Goal: Task Accomplishment & Management: Manage account settings

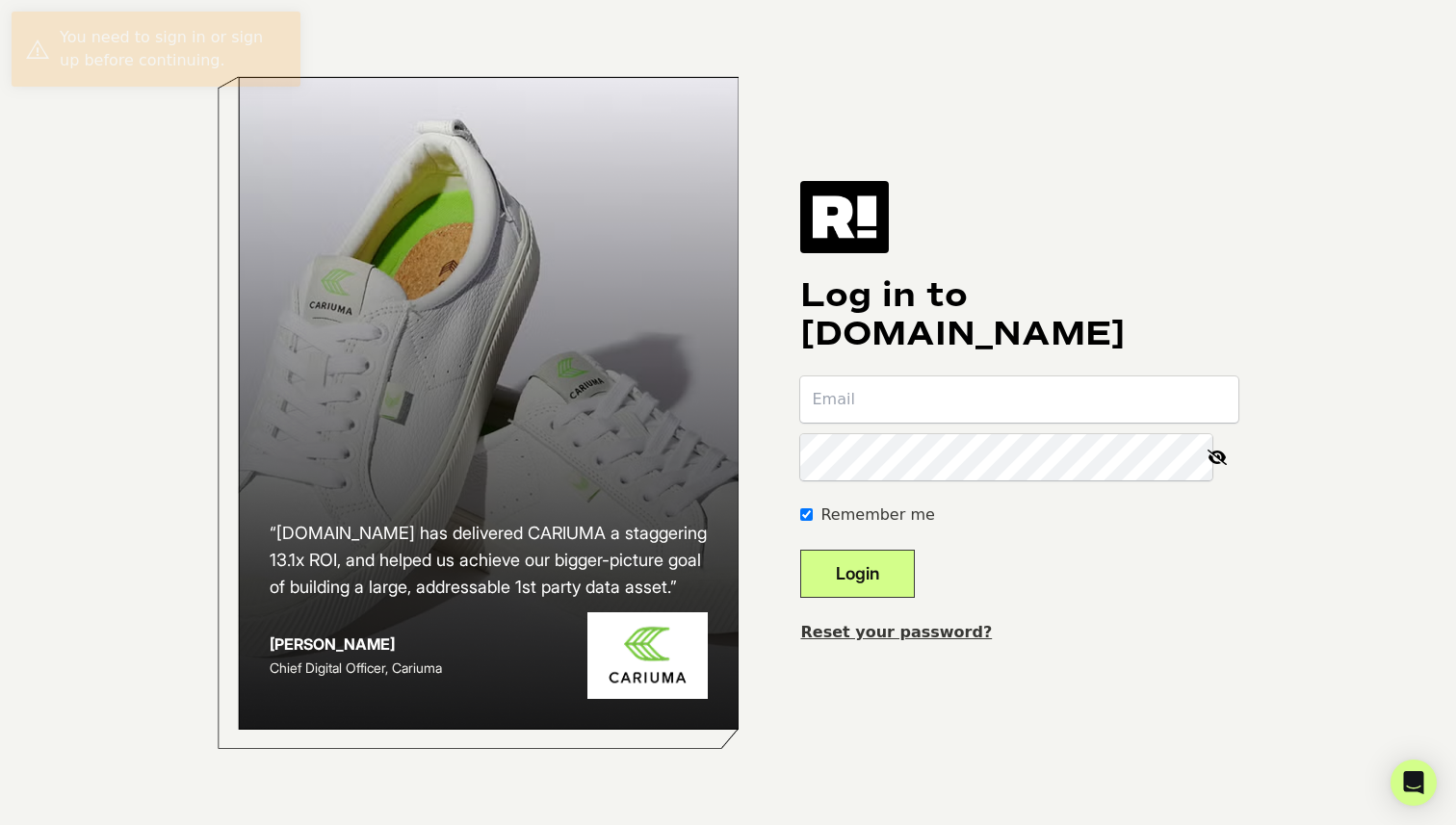
paste input "[PERSON_NAME][EMAIL_ADDRESS][DOMAIN_NAME]"
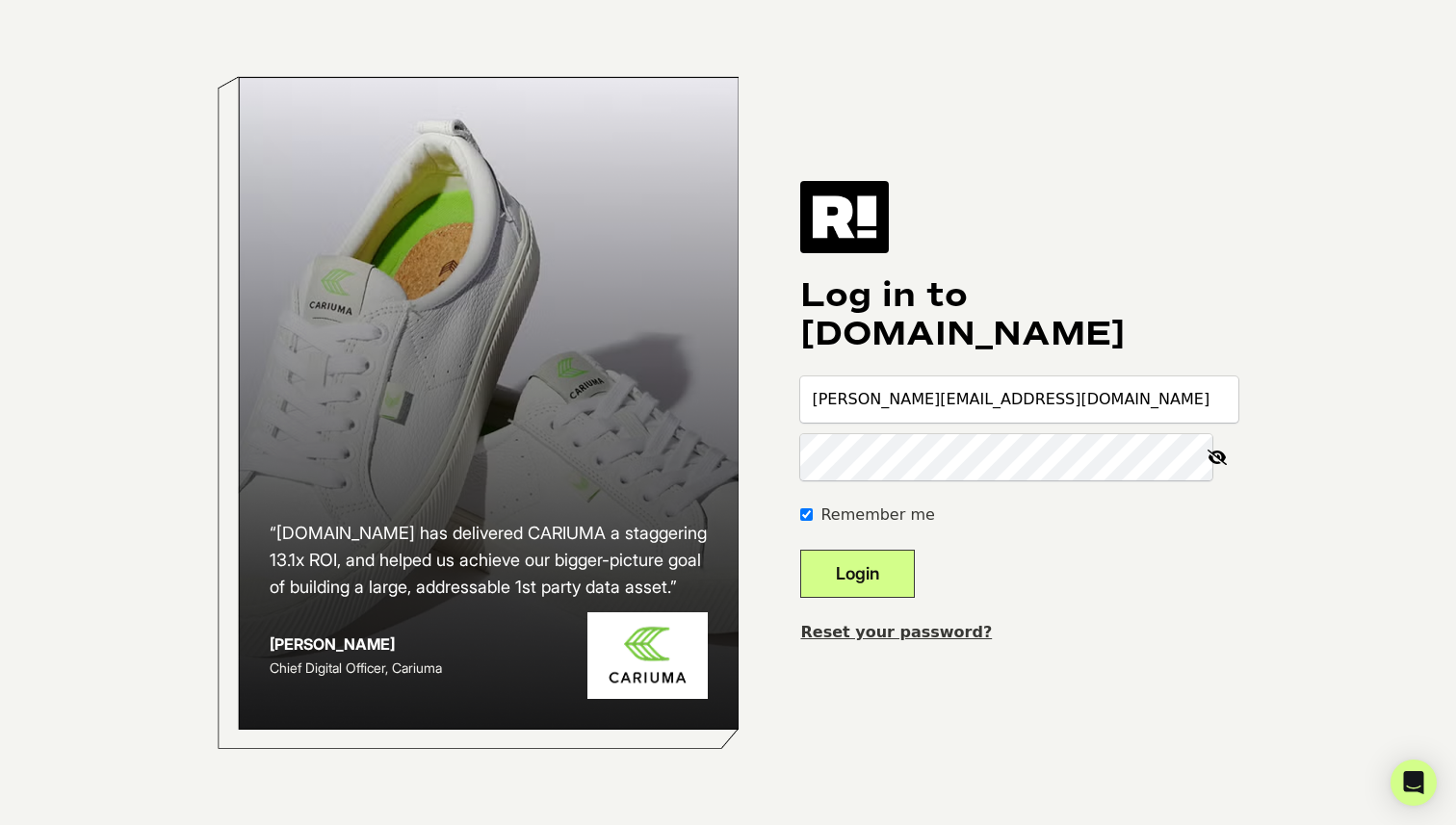
type input "[PERSON_NAME][EMAIL_ADDRESS][DOMAIN_NAME]"
click at [1160, 546] on form "[PERSON_NAME][EMAIL_ADDRESS][DOMAIN_NAME] Remember me Login" at bounding box center [1019, 487] width 439 height 222
click at [813, 516] on input "Remember me" at bounding box center [806, 515] width 13 height 13
checkbox input "false"
click at [883, 568] on button "Login" at bounding box center [858, 574] width 114 height 48
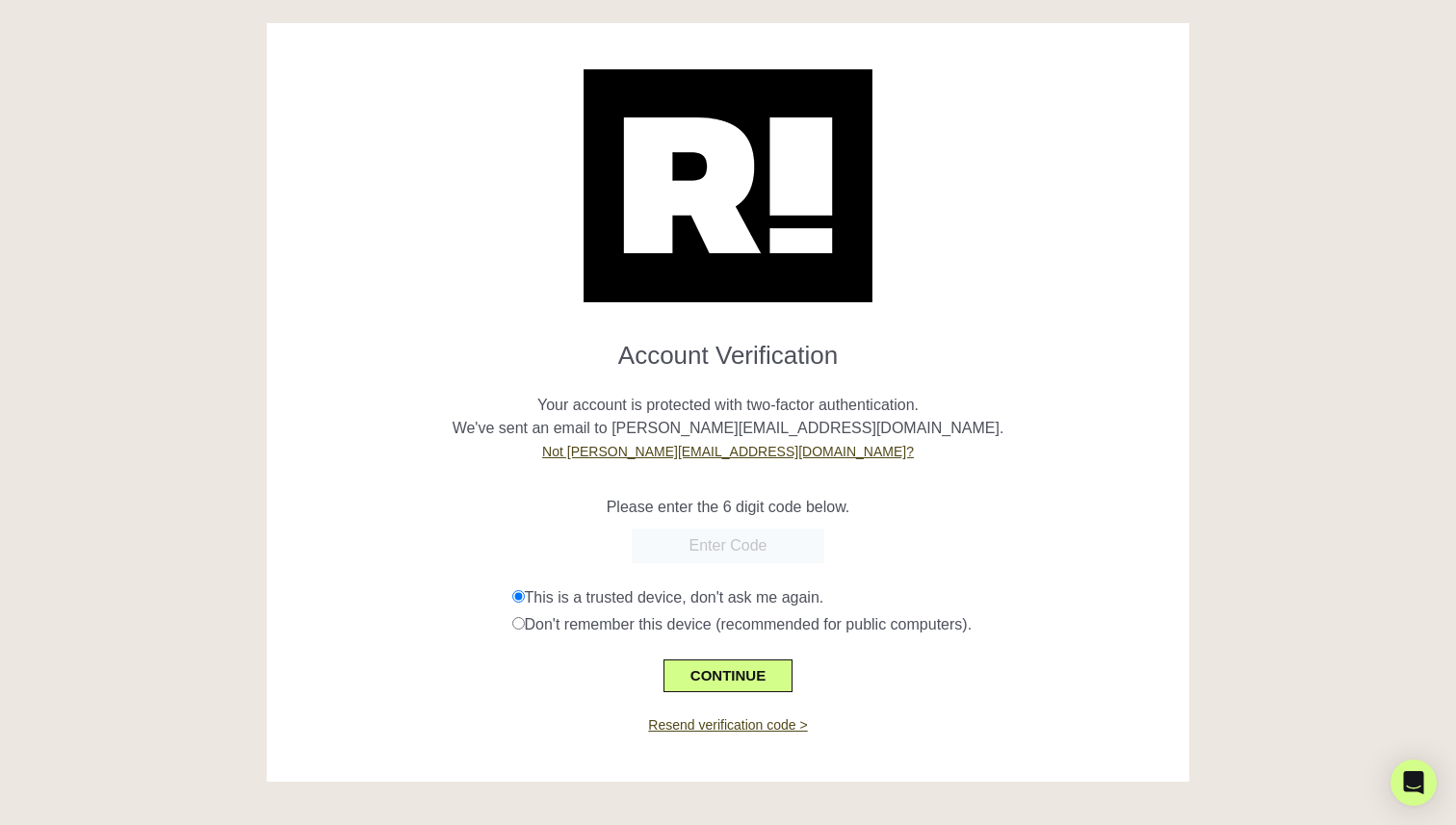
click at [702, 538] on input "text" at bounding box center [728, 545] width 192 height 34
paste input "088382"
type input "088382"
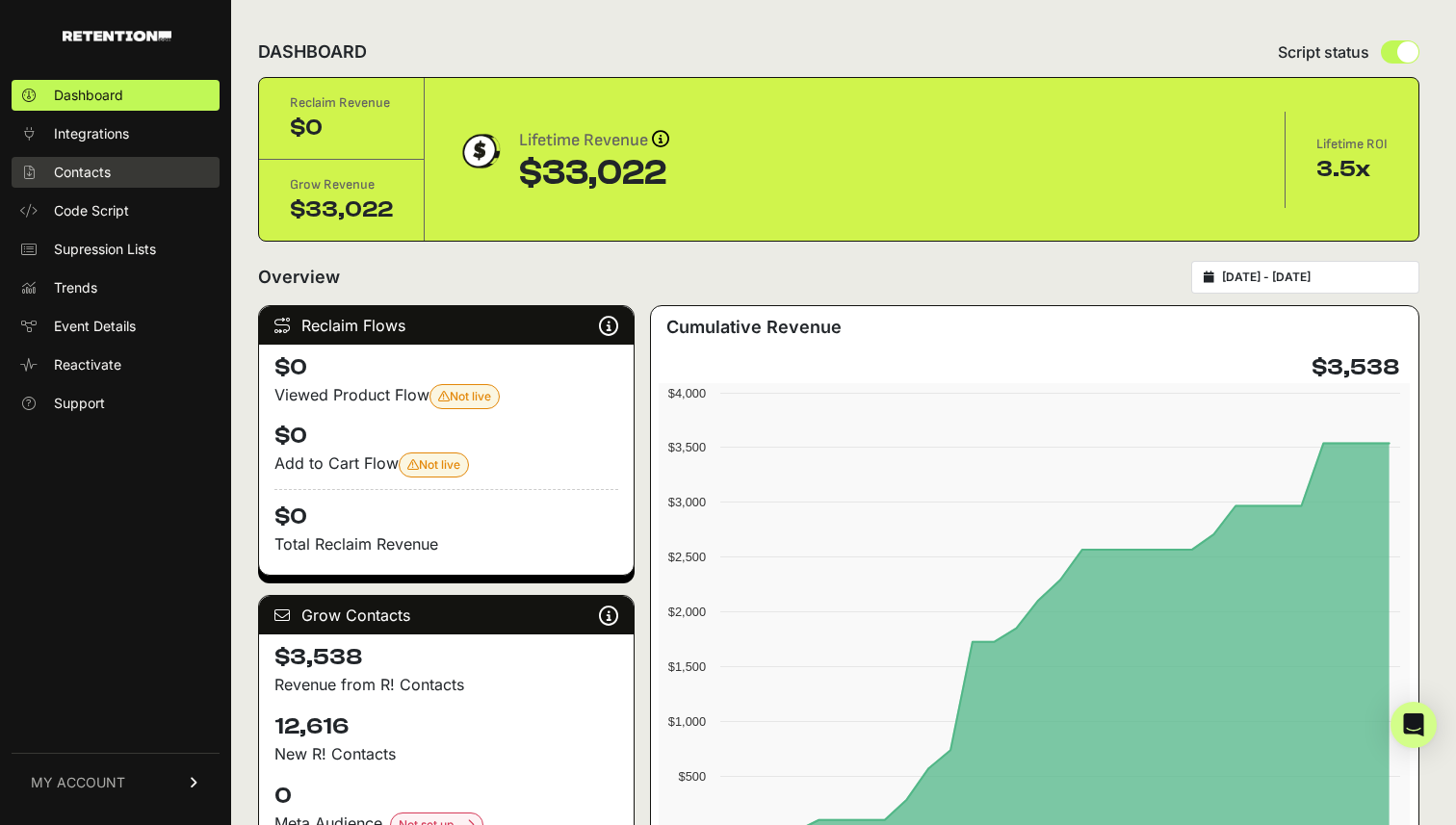
click at [111, 167] on link "Contacts" at bounding box center [115, 172] width 208 height 31
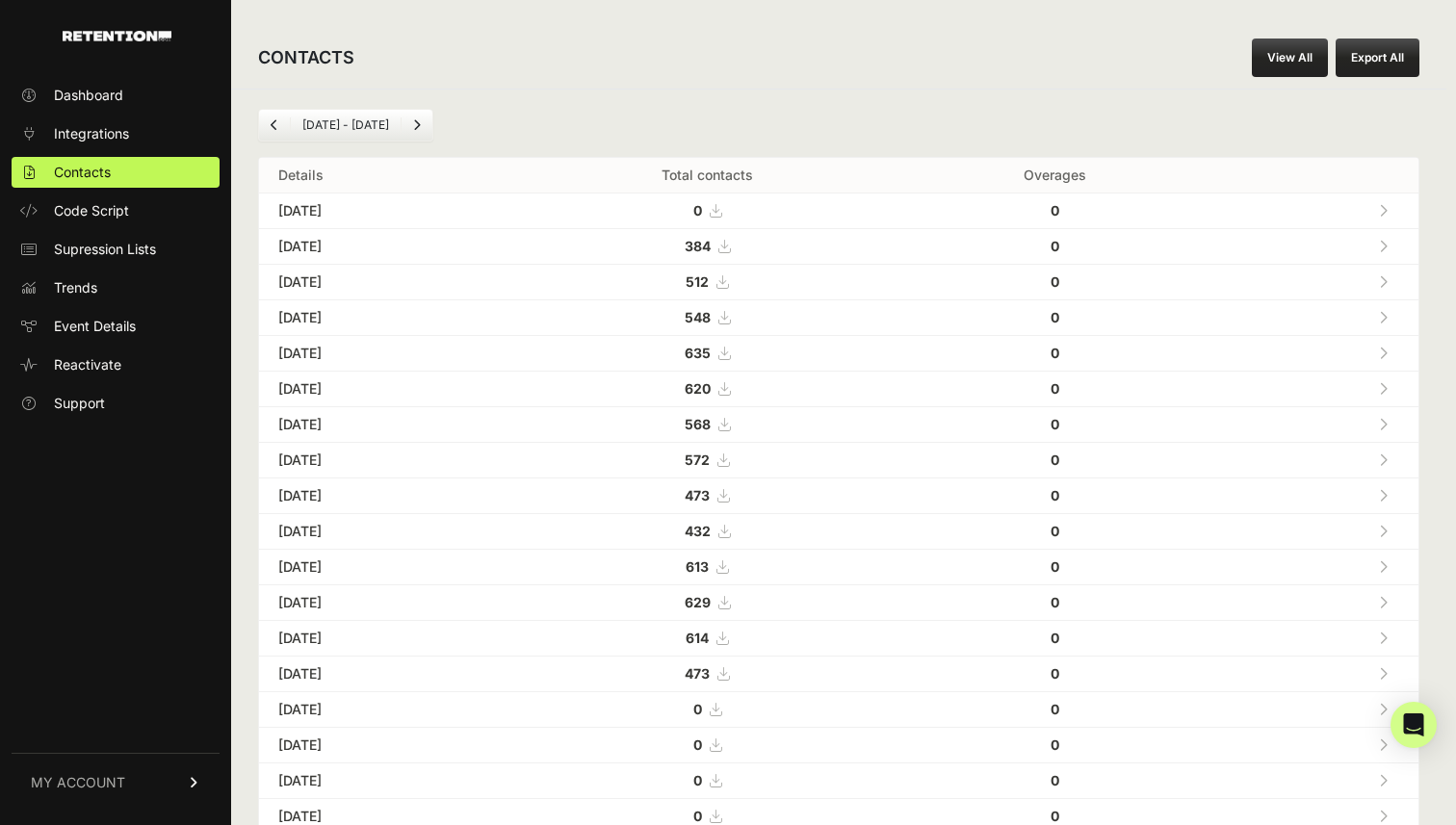
scroll to position [409, 0]
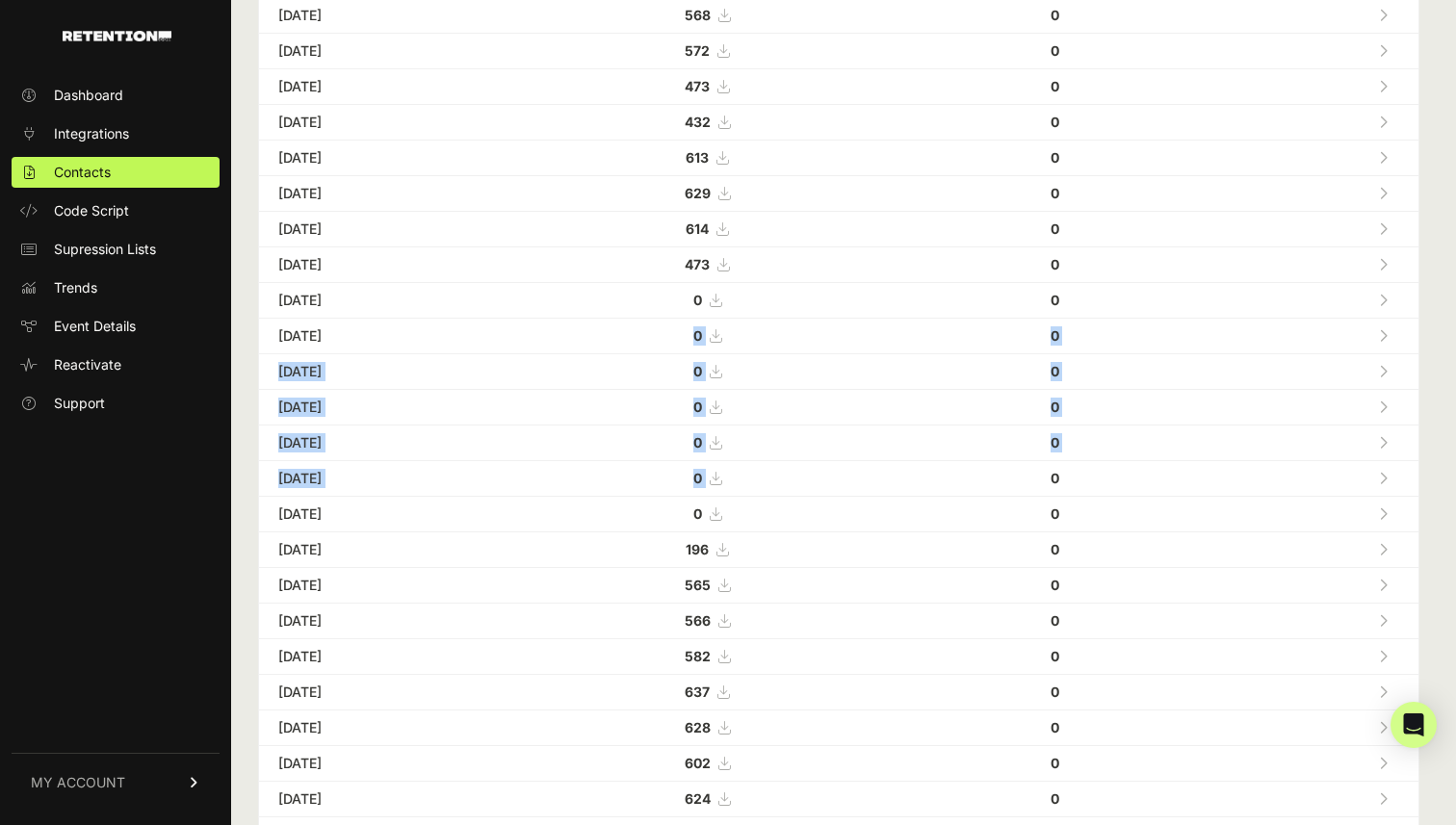
drag, startPoint x: 715, startPoint y: 328, endPoint x: 888, endPoint y: 483, distance: 232.3
click at [888, 483] on tbody "[DATE] 0 0 [DATE] 384 0 [DATE]" at bounding box center [839, 354] width 1159 height 1140
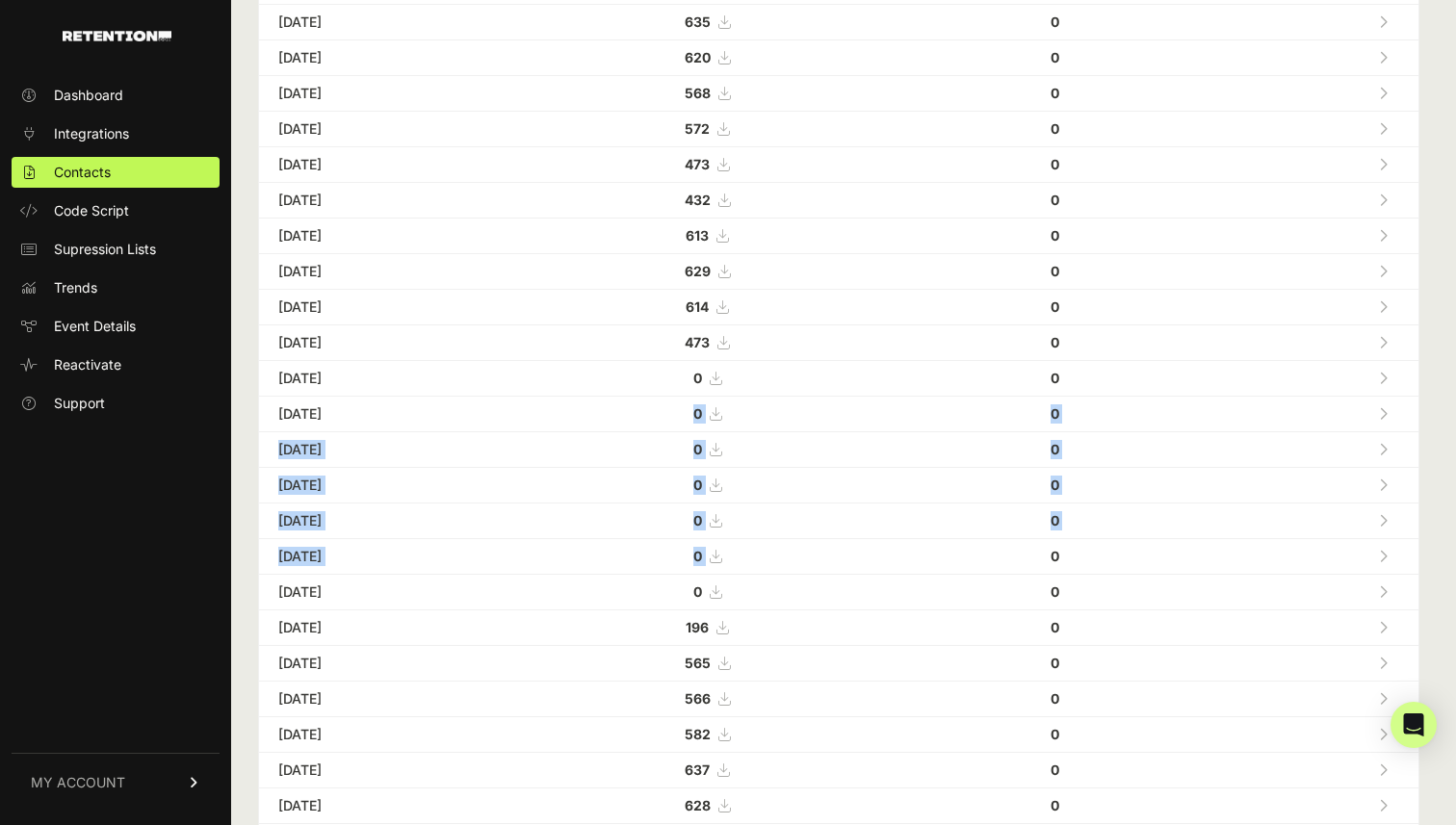
click at [888, 483] on td "0" at bounding box center [707, 486] width 391 height 35
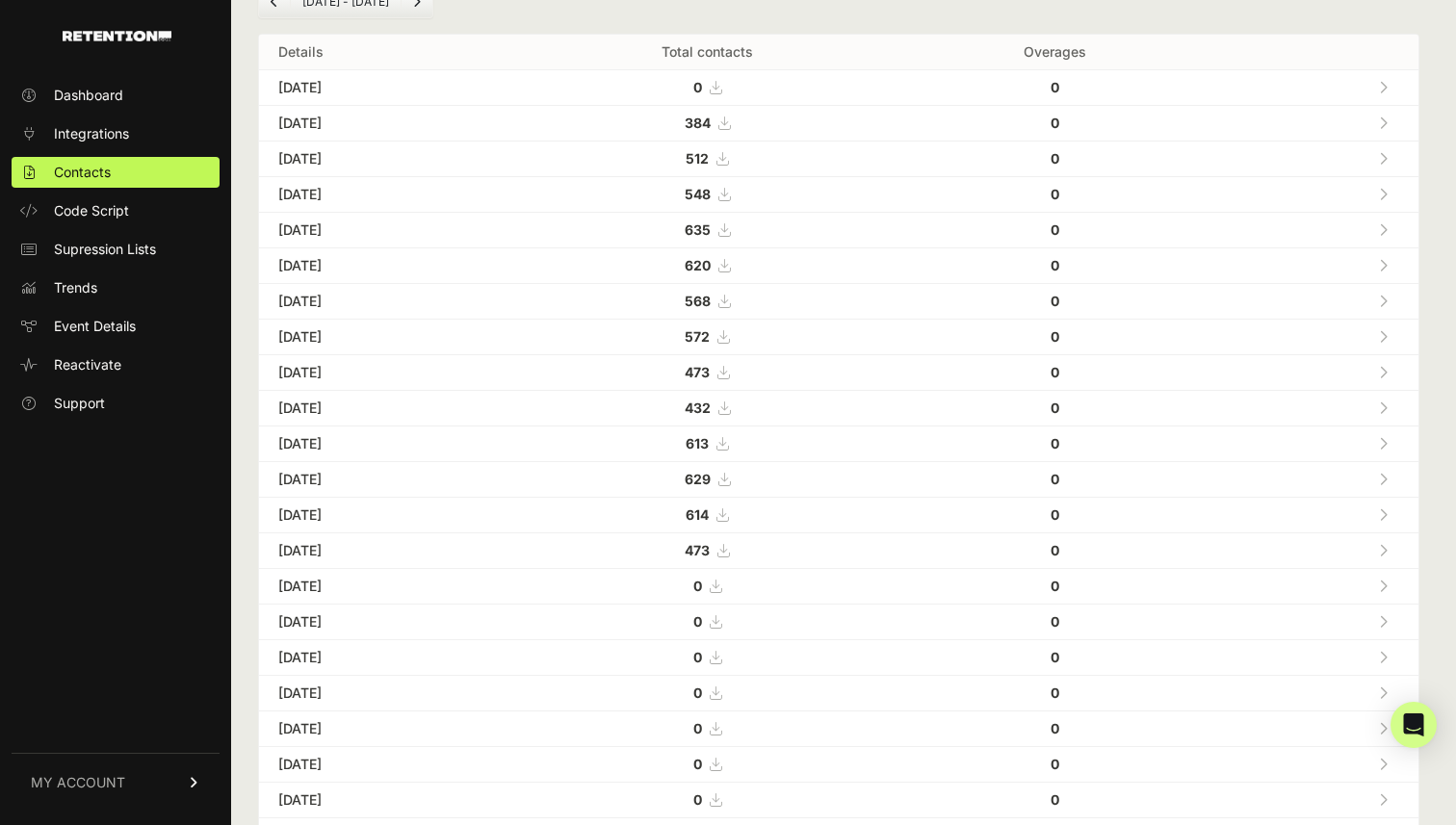
scroll to position [134, 0]
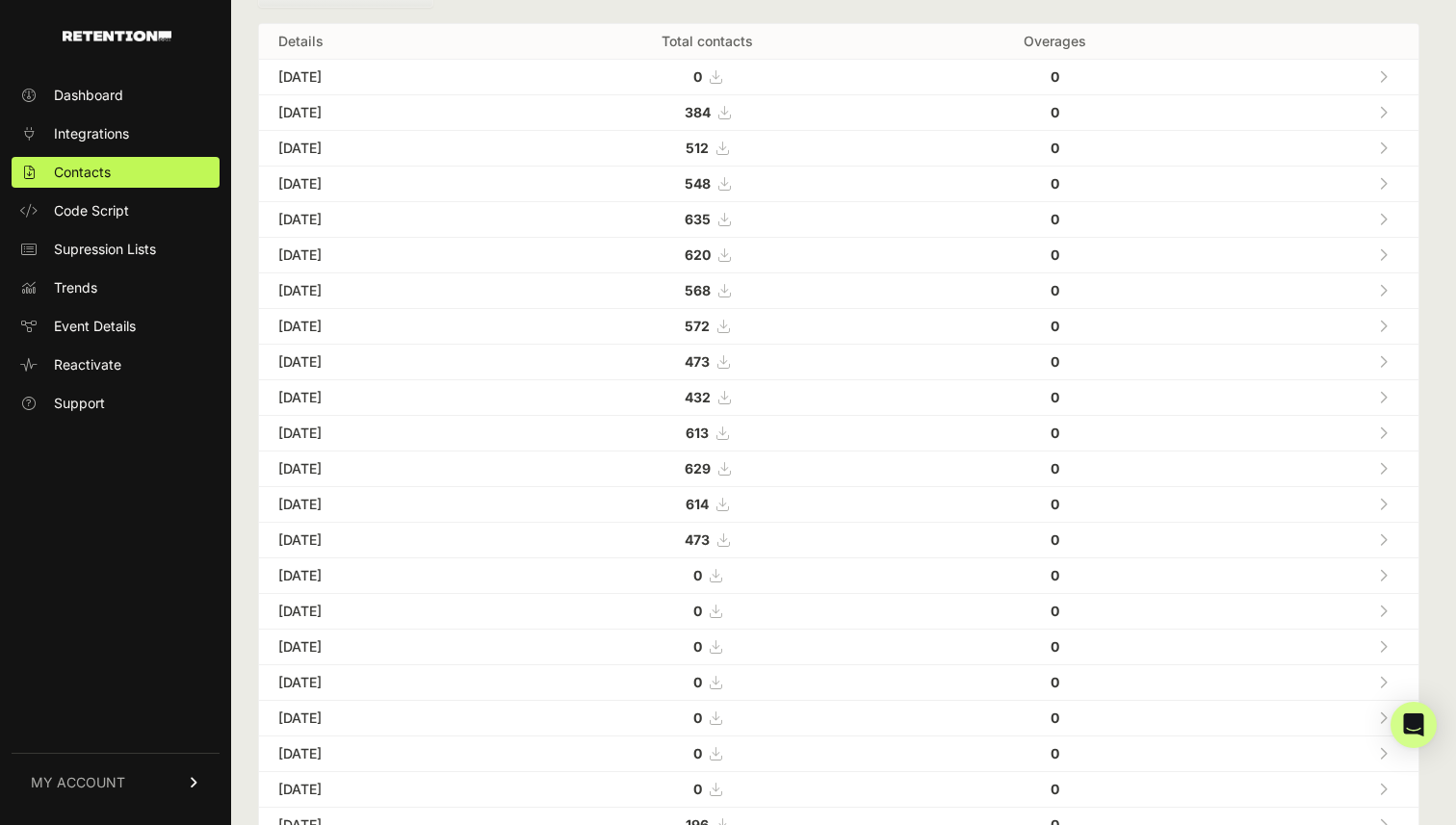
drag, startPoint x: 747, startPoint y: 462, endPoint x: 965, endPoint y: 531, distance: 228.7
click at [965, 531] on tbody "Sep 11, 2025 0 0 Sep 10, 2025 384 0 Sep 09, 2025" at bounding box center [839, 630] width 1159 height 1140
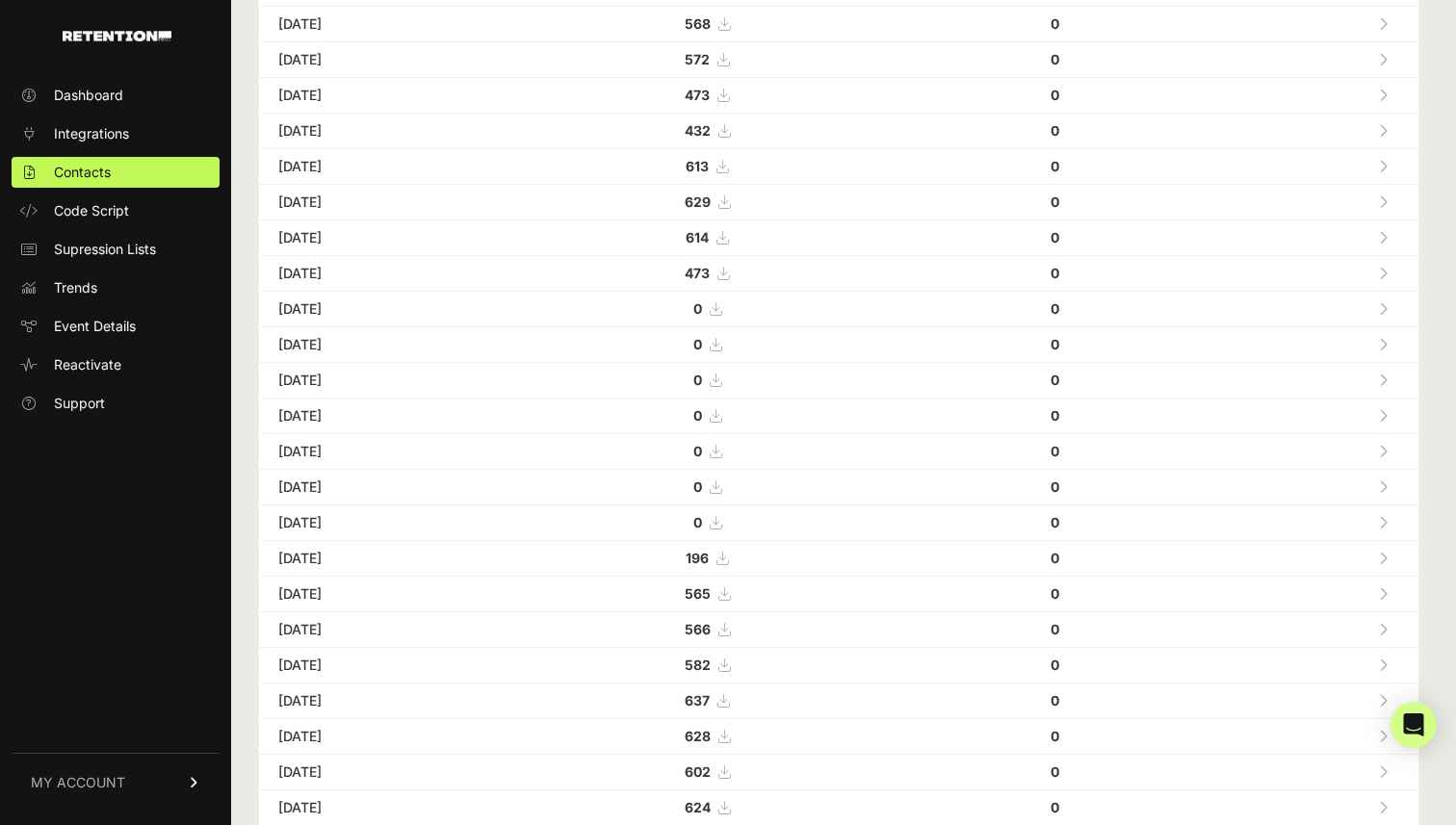
scroll to position [0, 0]
